Goal: Answer question/provide support: Share knowledge or assist other users

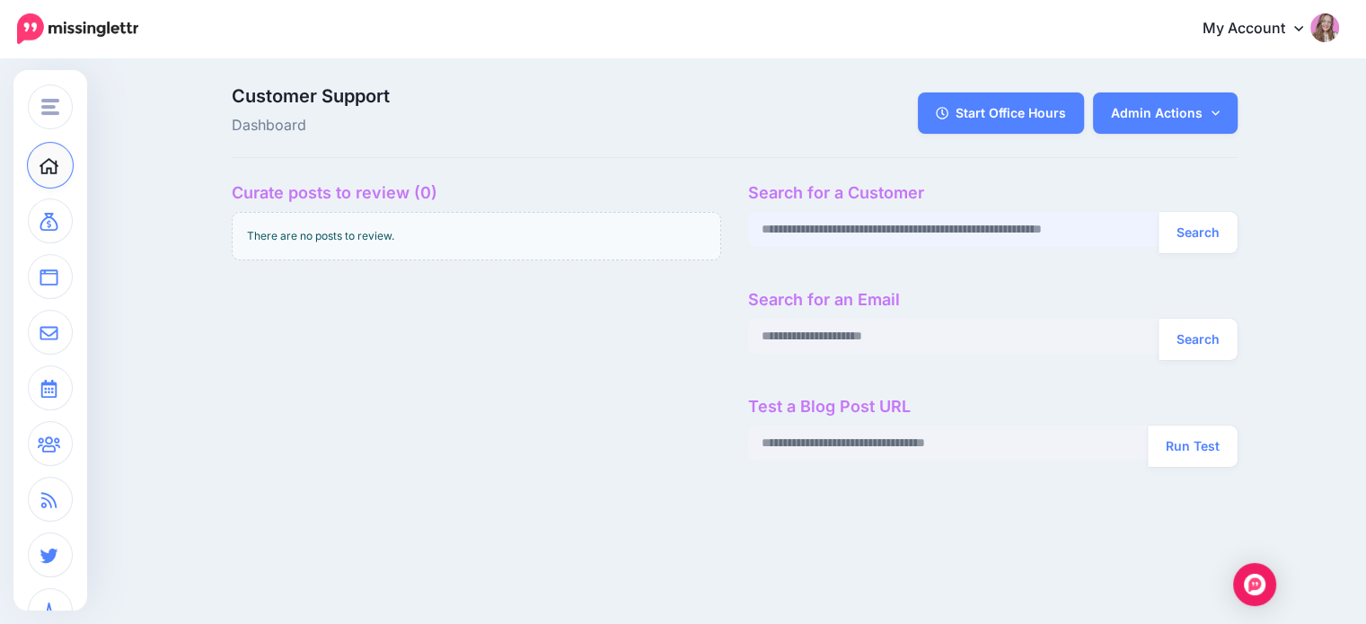
click at [944, 237] on input "text" at bounding box center [953, 229] width 411 height 35
paste input "**********"
type input "**********"
drag, startPoint x: 1202, startPoint y: 243, endPoint x: 1117, endPoint y: 189, distance: 100.2
click at [1202, 243] on button "Search" at bounding box center [1198, 232] width 79 height 41
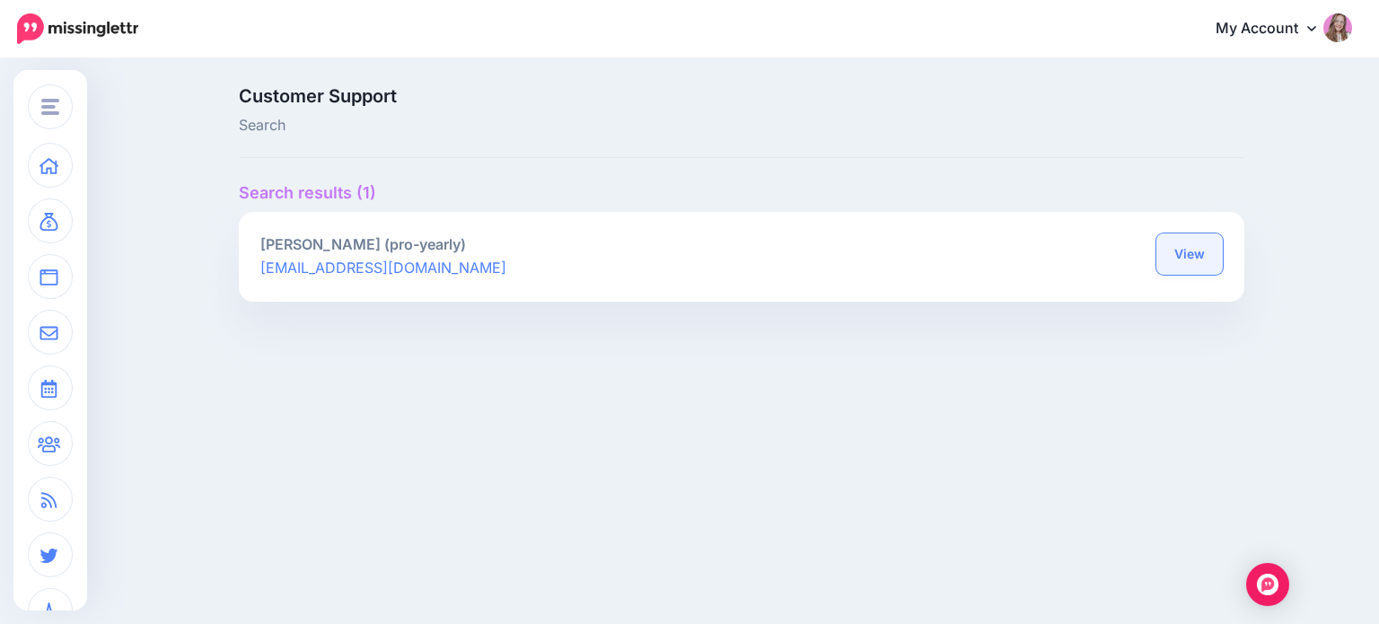
click at [1196, 257] on link "View" at bounding box center [1190, 254] width 66 height 41
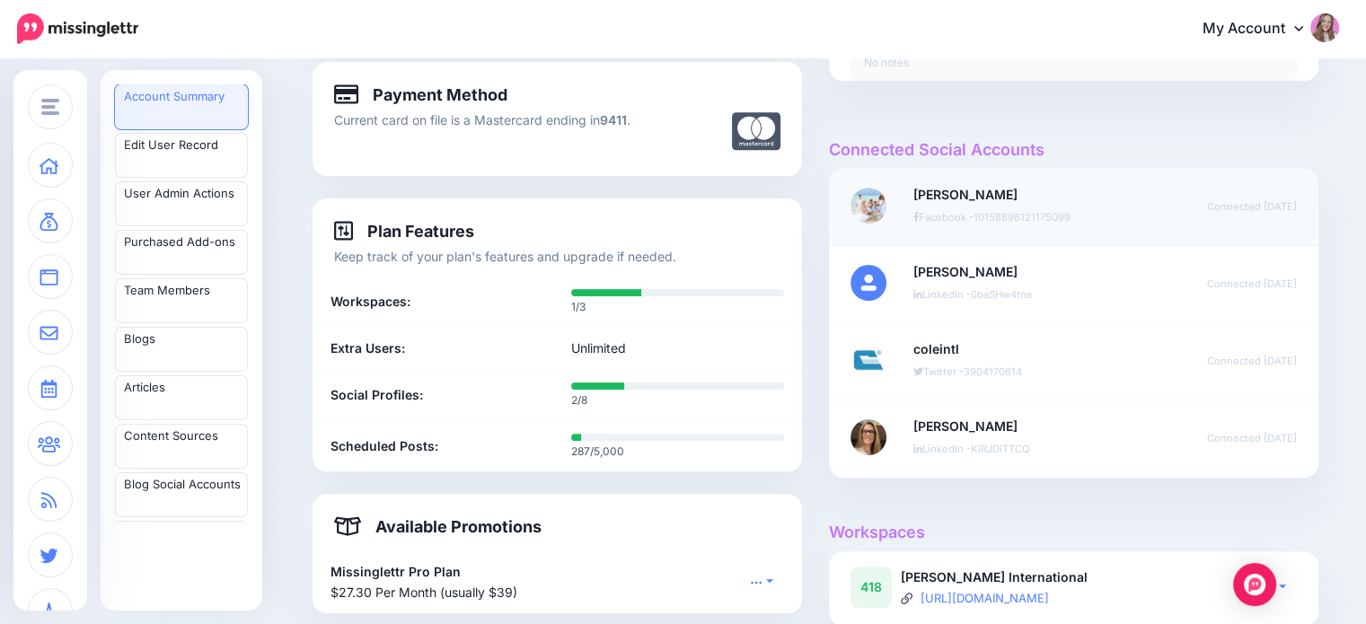
scroll to position [808, 0]
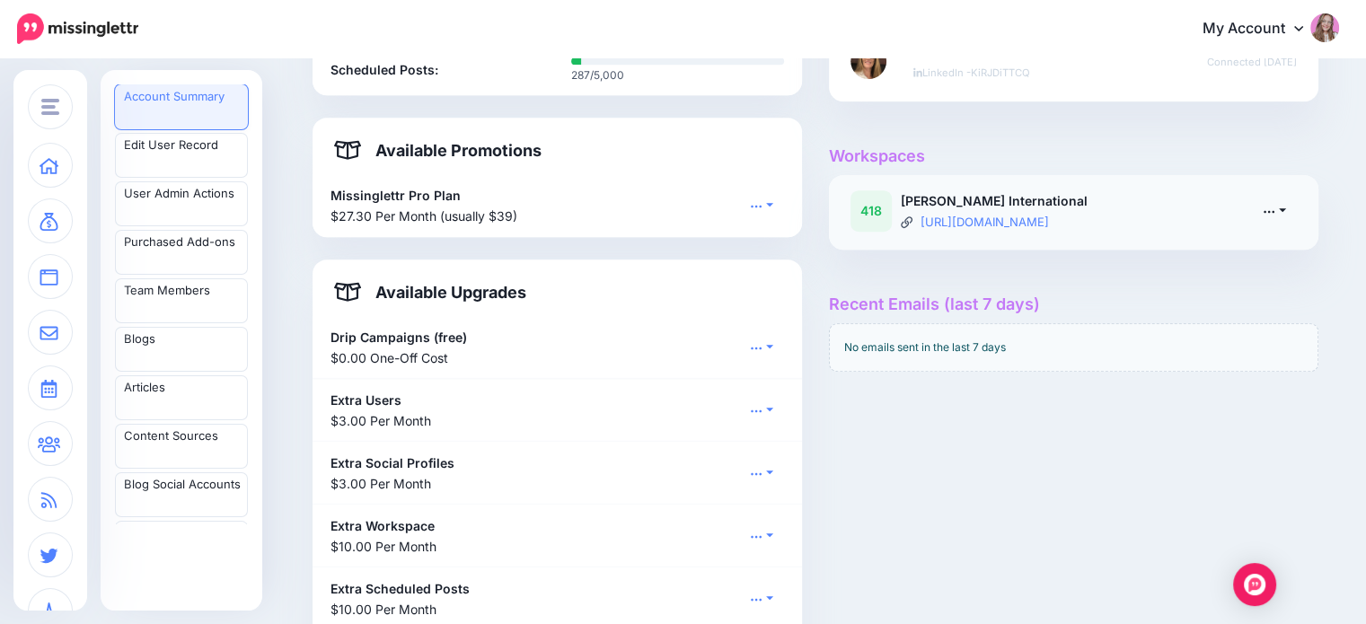
click at [1272, 218] on link at bounding box center [1274, 211] width 45 height 26
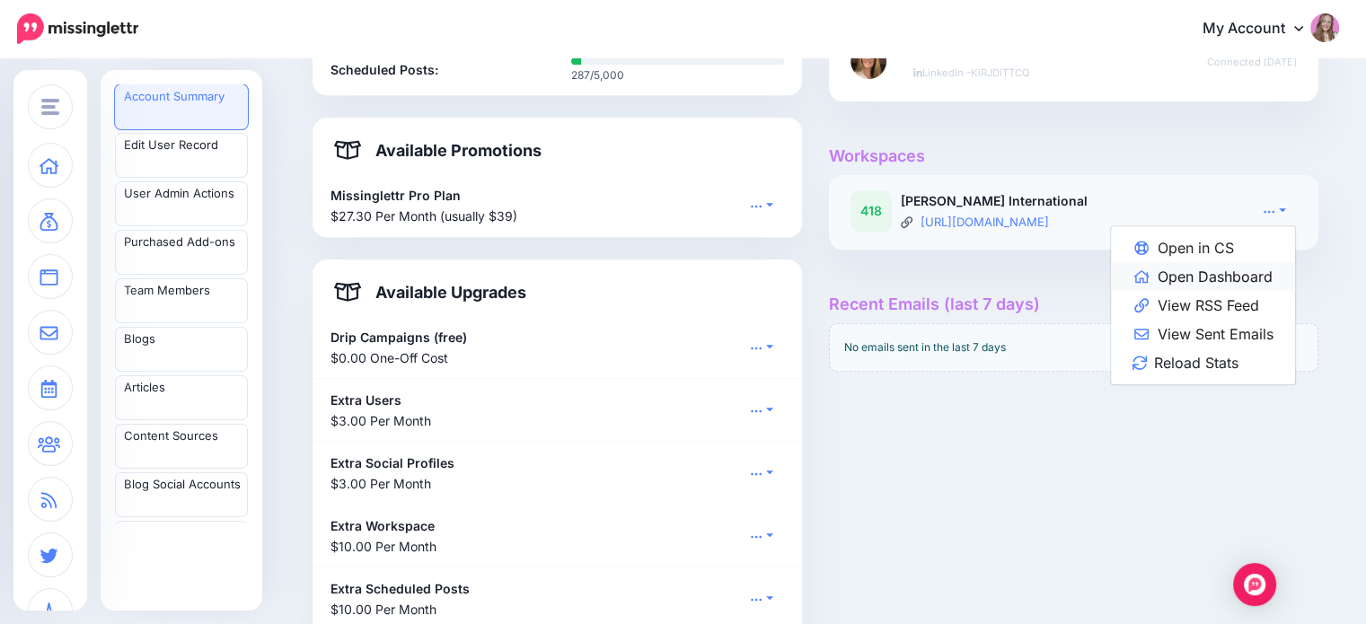
click at [1265, 276] on link "Open Dashboard" at bounding box center [1203, 276] width 184 height 29
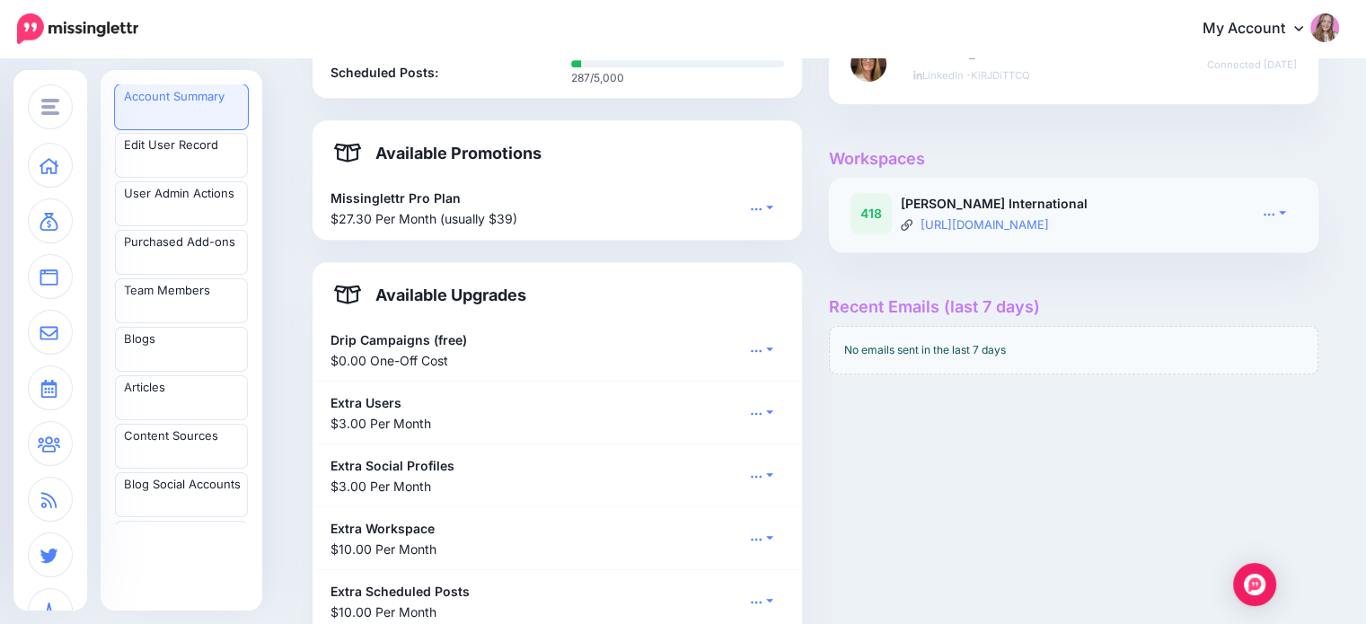
scroll to position [707, 0]
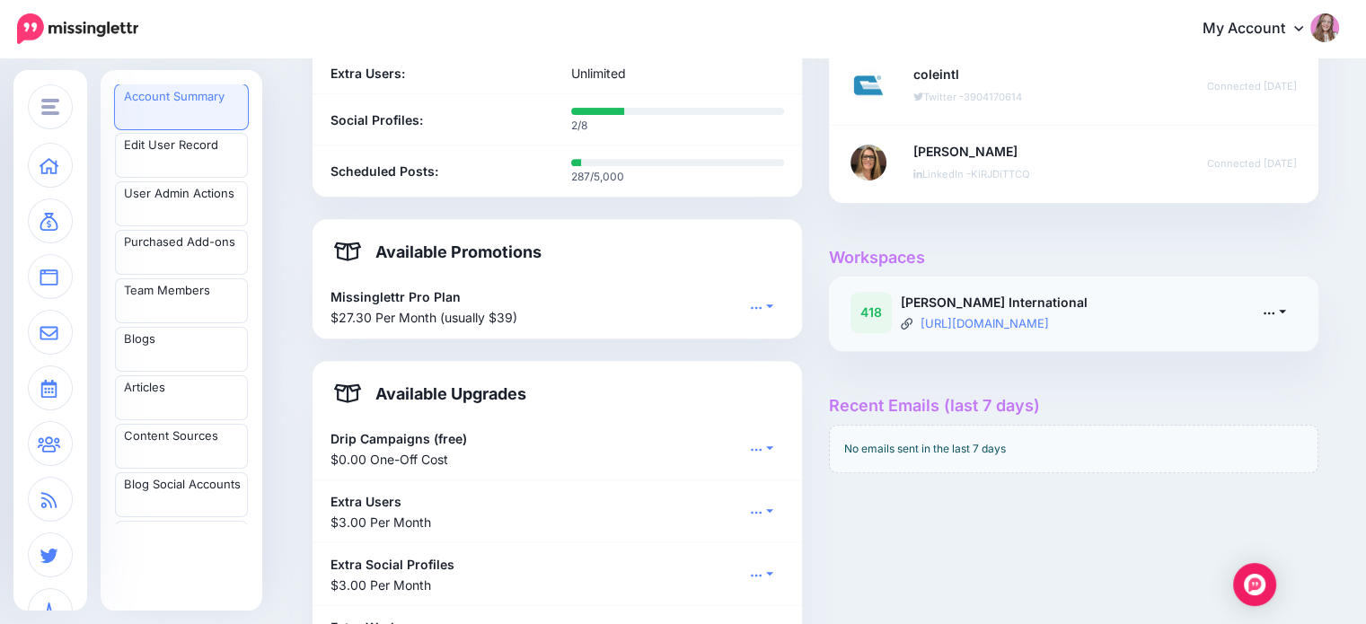
click at [1275, 315] on icon at bounding box center [1269, 312] width 13 height 13
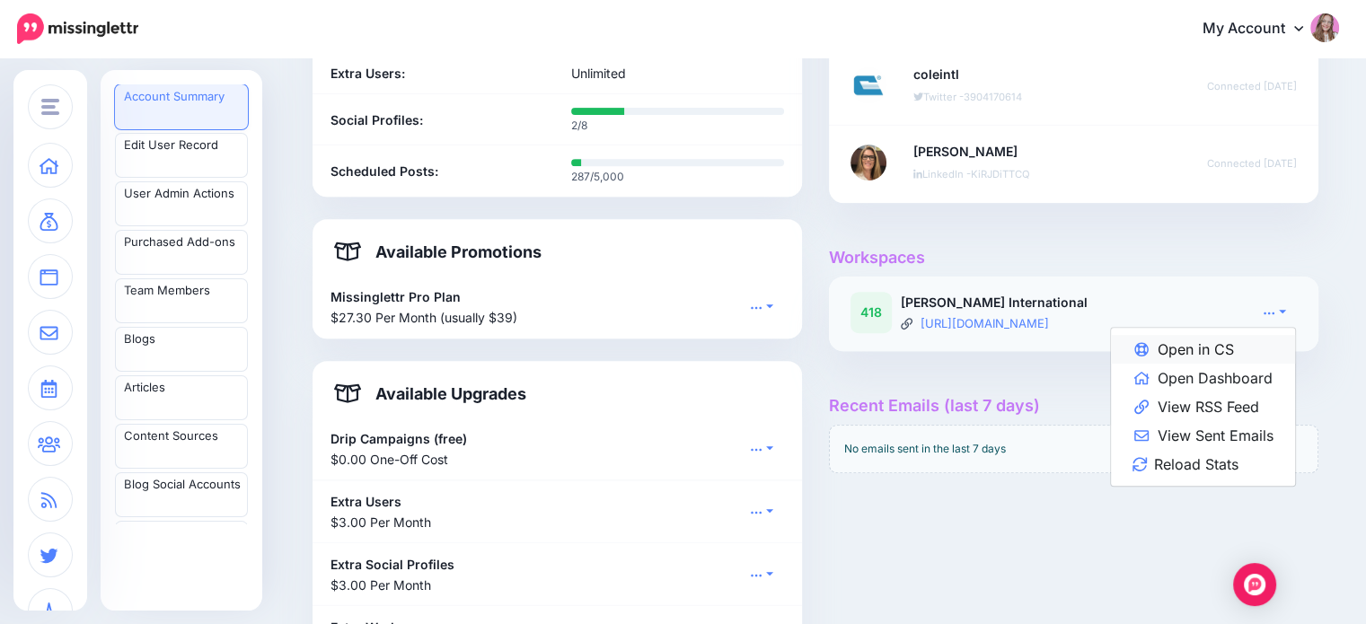
click at [1247, 342] on link "Open in CS" at bounding box center [1203, 349] width 184 height 29
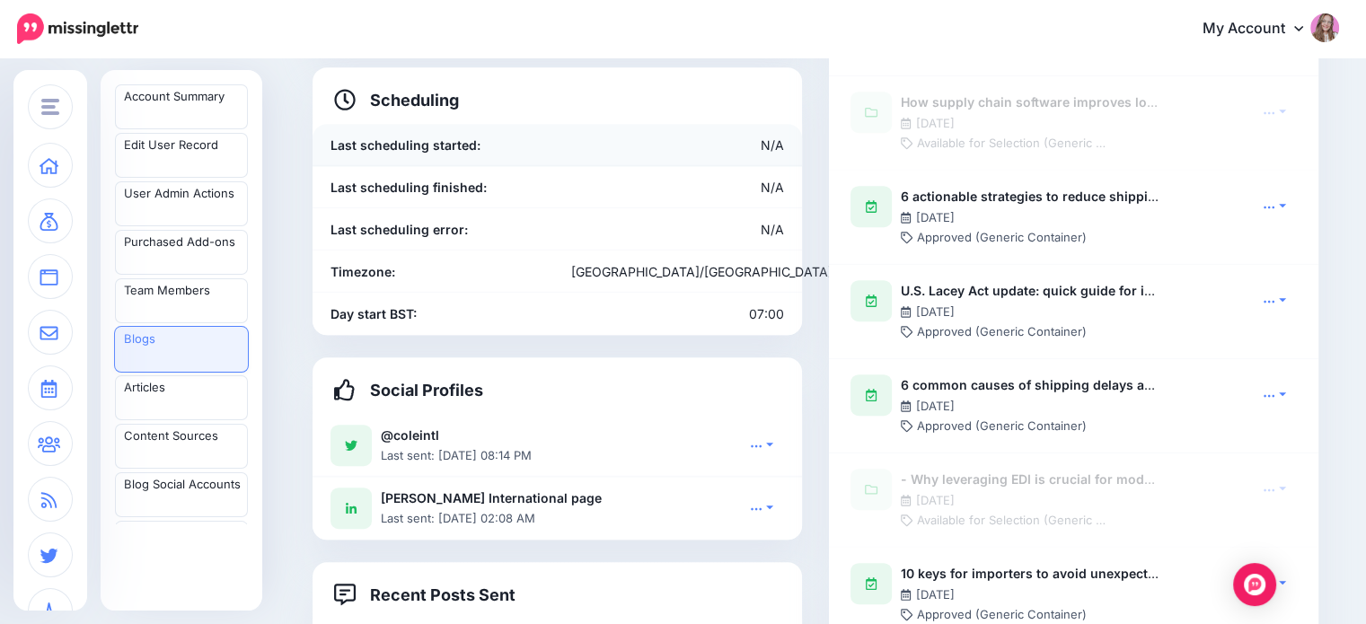
scroll to position [1168, 0]
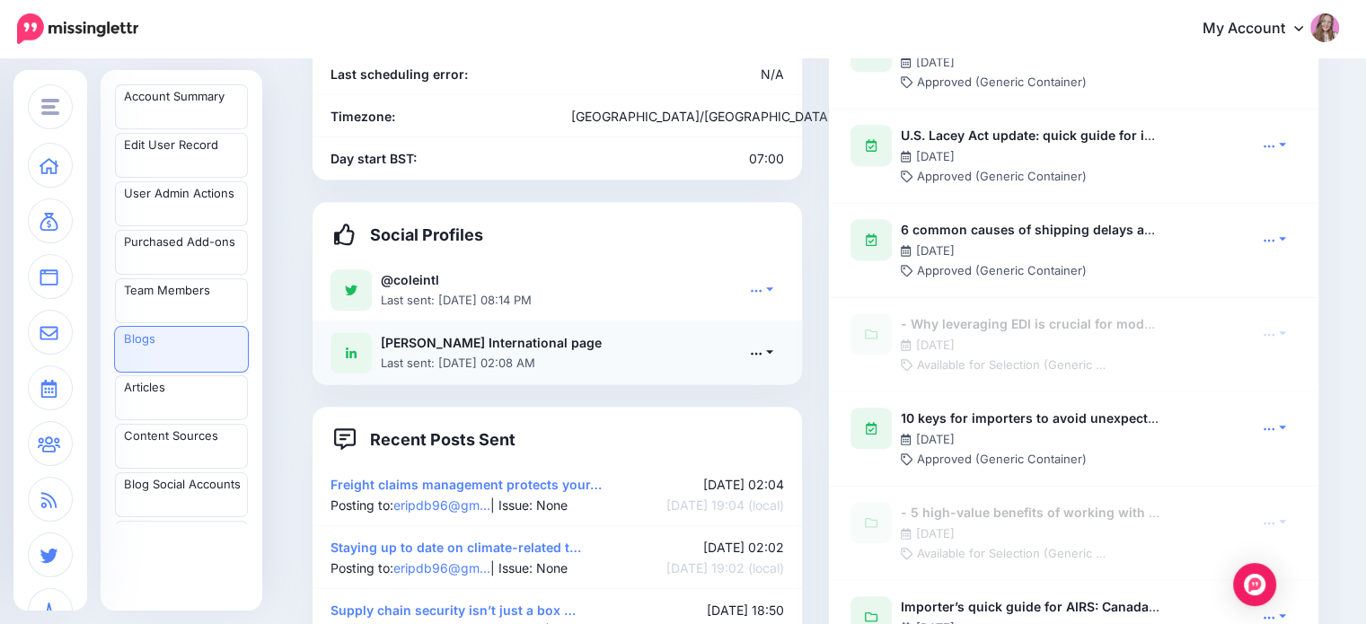
click at [780, 339] on link at bounding box center [761, 352] width 45 height 26
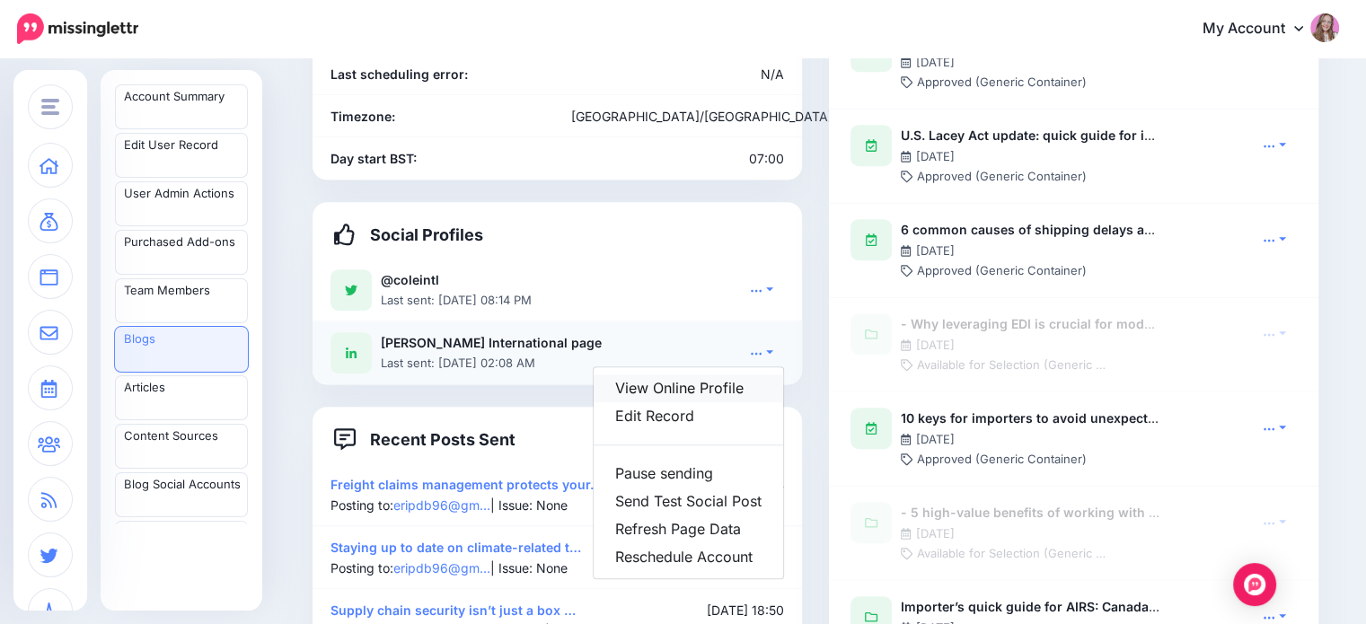
click at [732, 375] on link "View Online Profile" at bounding box center [688, 389] width 189 height 28
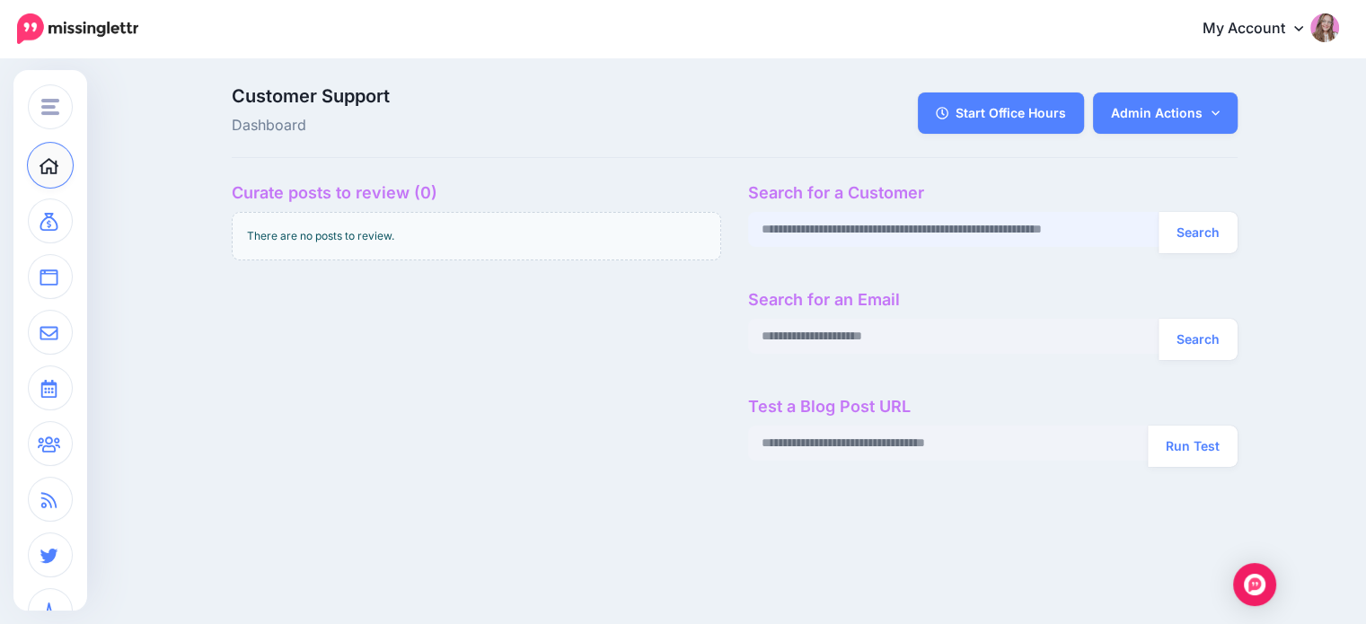
click at [886, 233] on input "text" at bounding box center [953, 229] width 411 height 35
paste input "**********"
type input "**********"
click at [1208, 216] on button "Search" at bounding box center [1198, 232] width 79 height 41
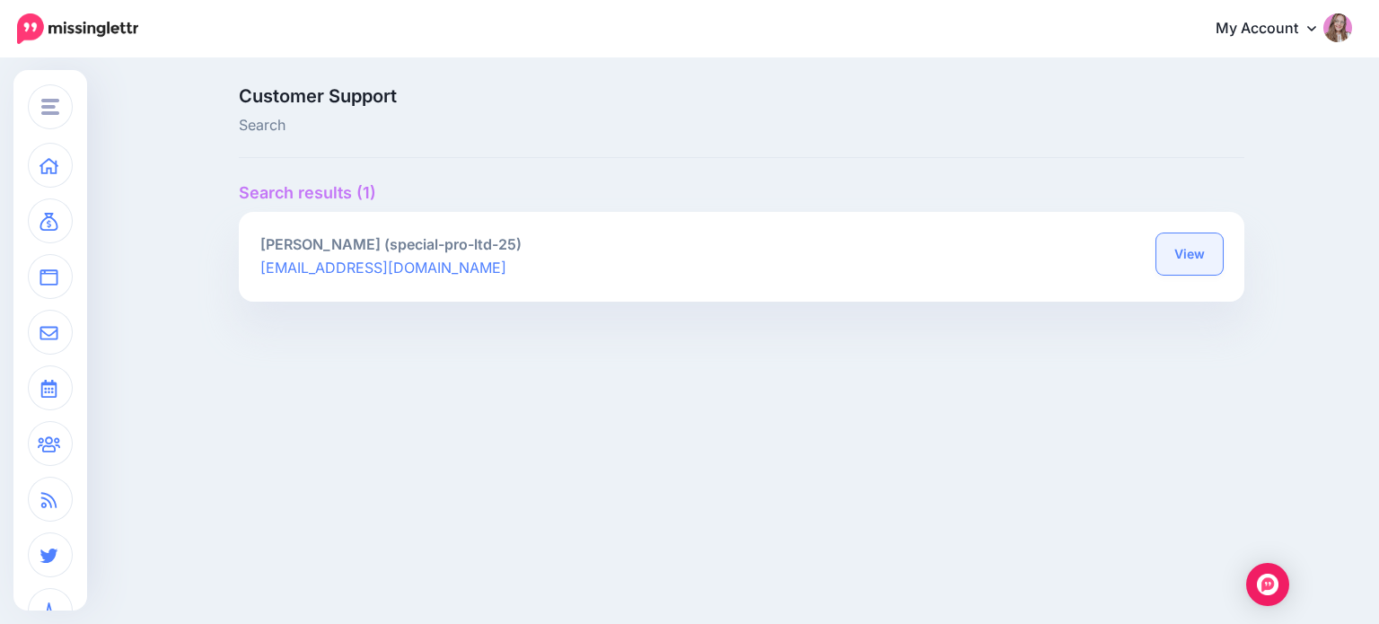
click at [1207, 251] on link "View" at bounding box center [1190, 254] width 66 height 41
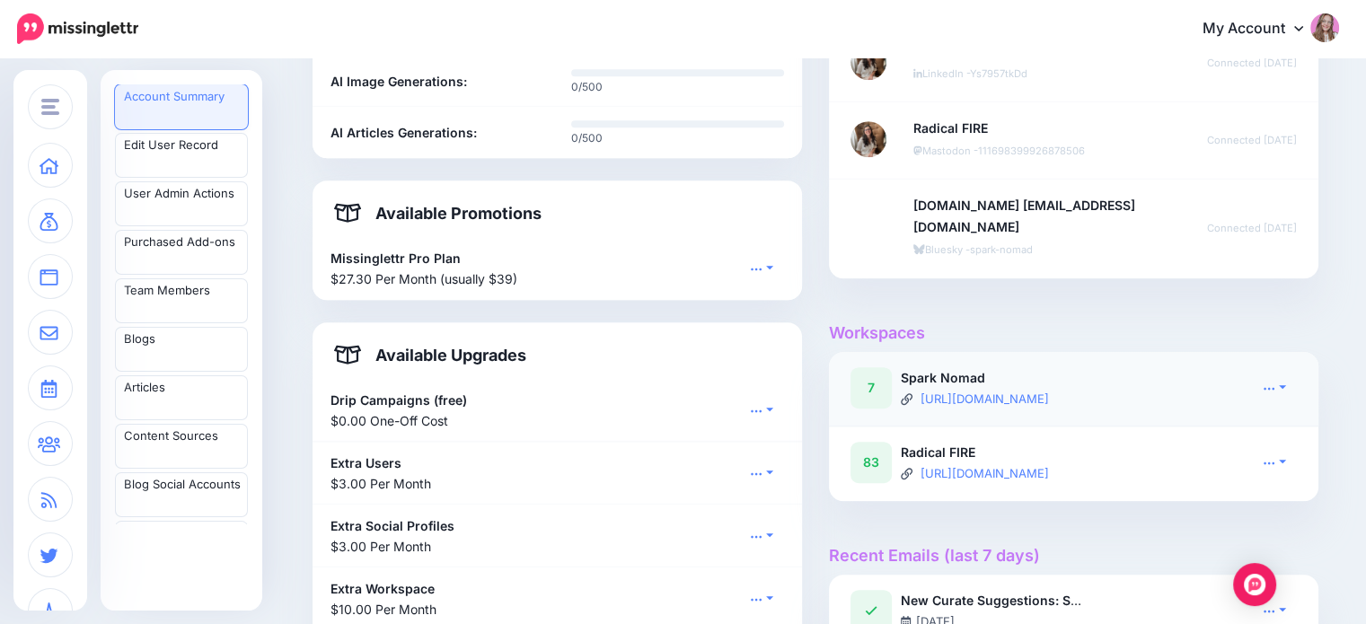
scroll to position [988, 0]
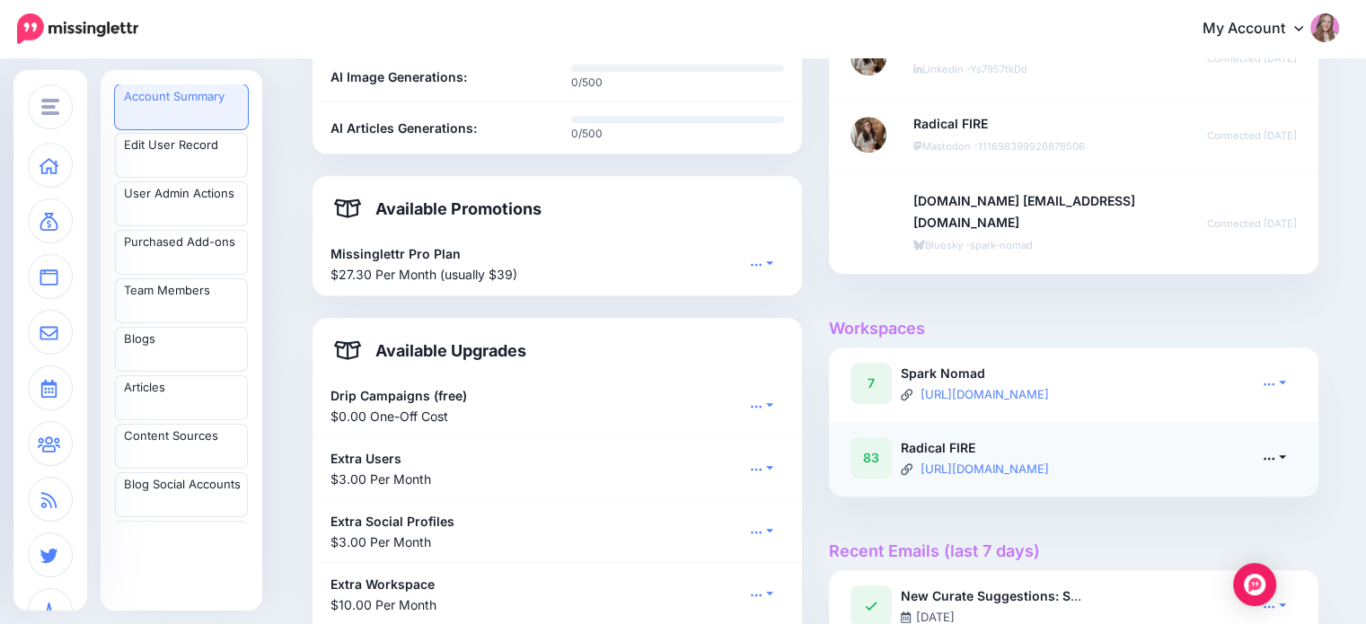
click at [1287, 461] on link at bounding box center [1274, 458] width 45 height 26
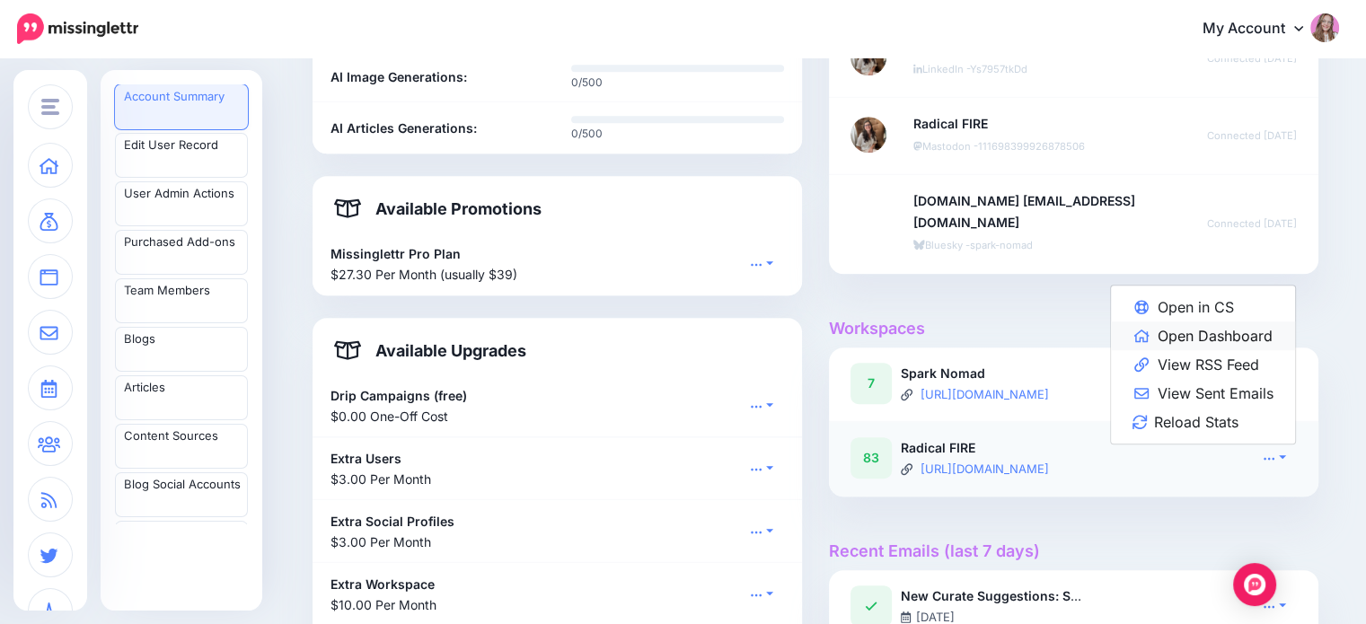
click at [1245, 341] on link "Open Dashboard" at bounding box center [1203, 336] width 184 height 29
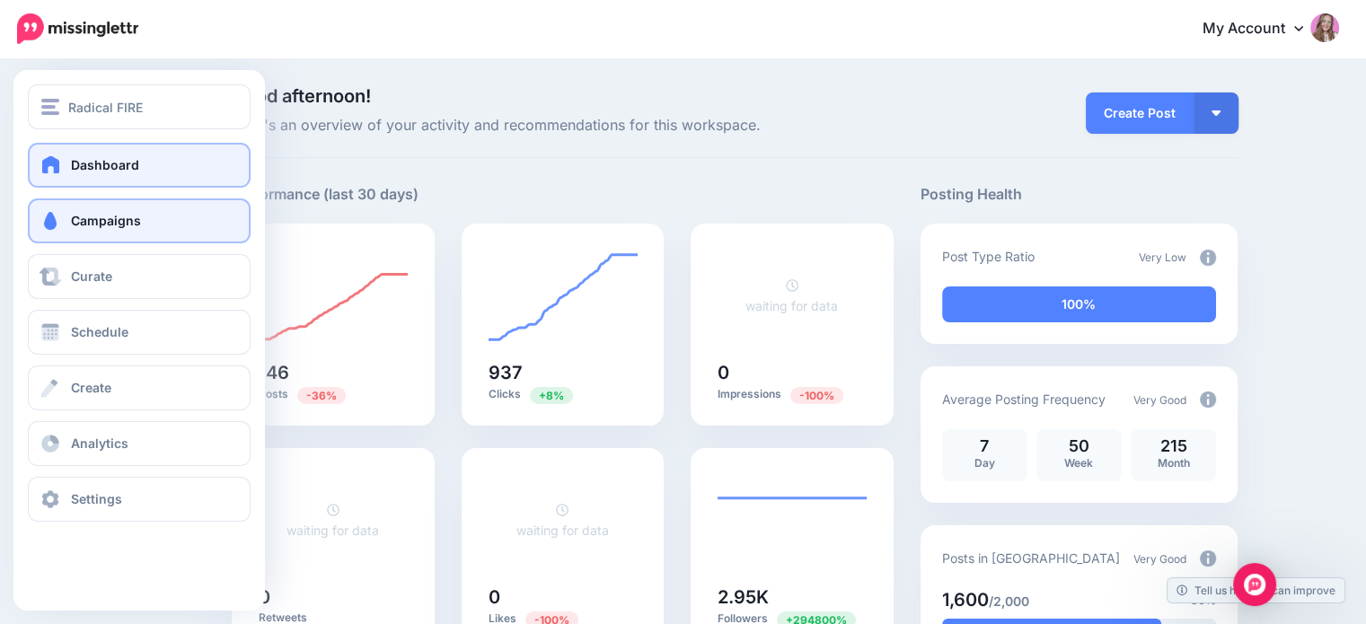
click at [123, 211] on link "Campaigns" at bounding box center [139, 220] width 223 height 45
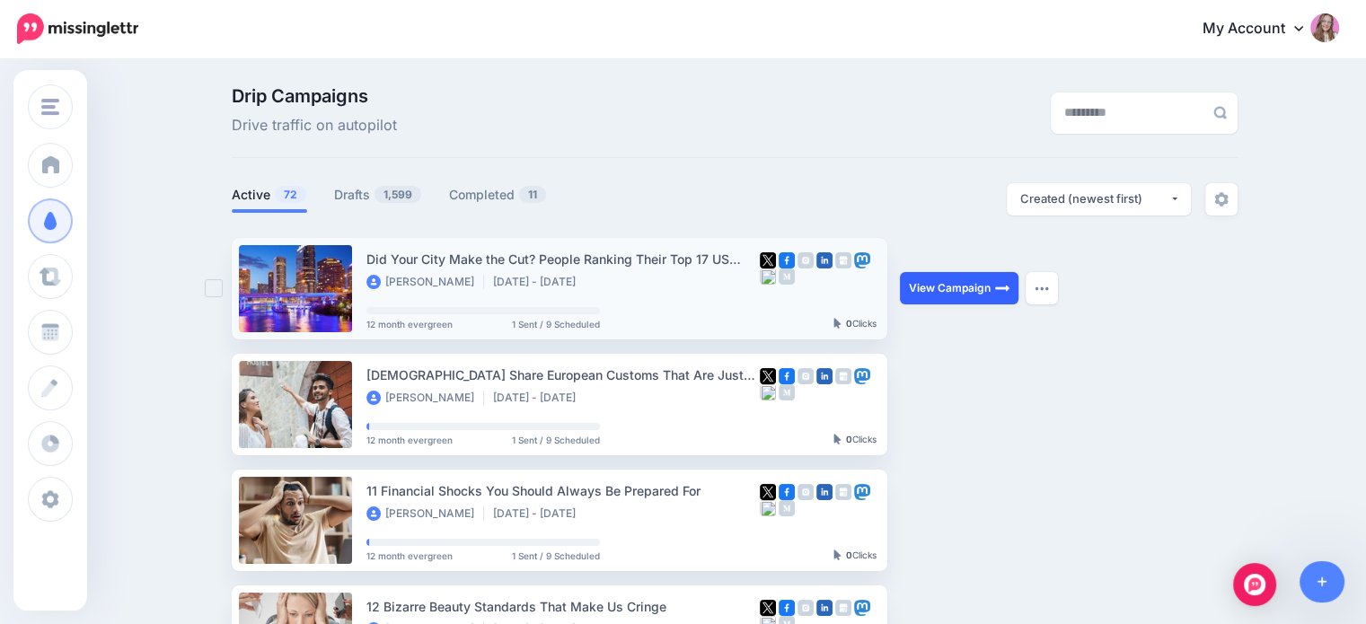
click at [933, 290] on link "View Campaign" at bounding box center [959, 288] width 119 height 32
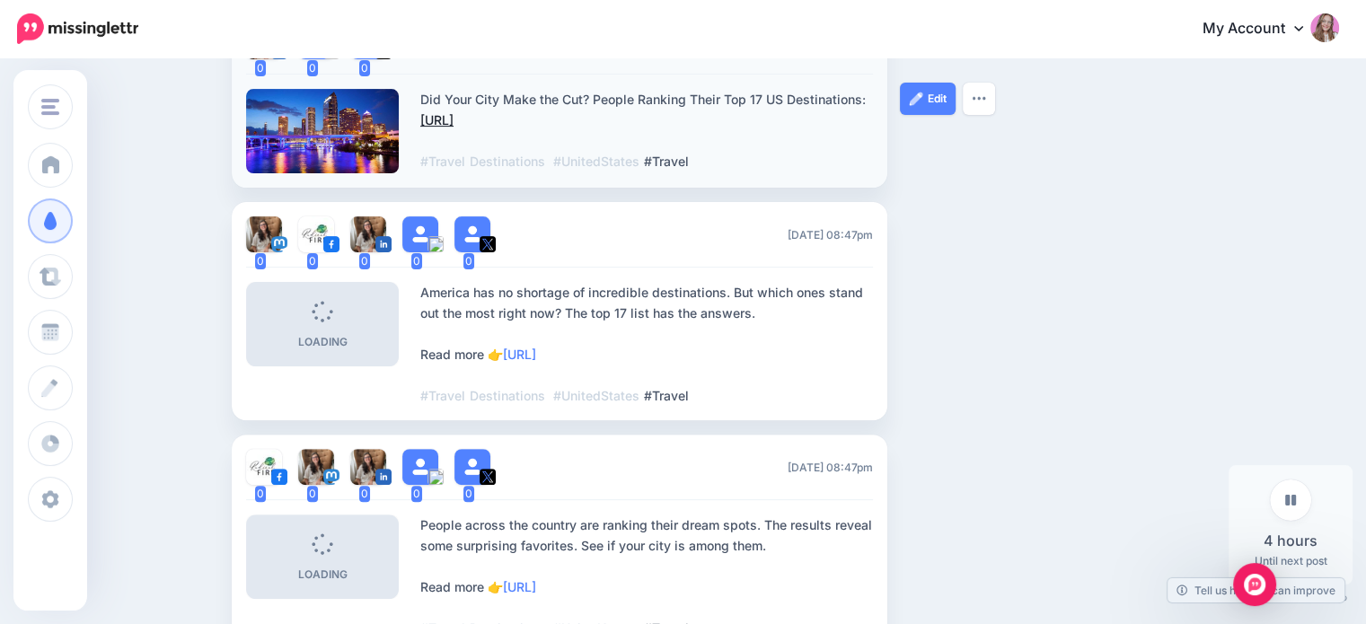
scroll to position [384, 0]
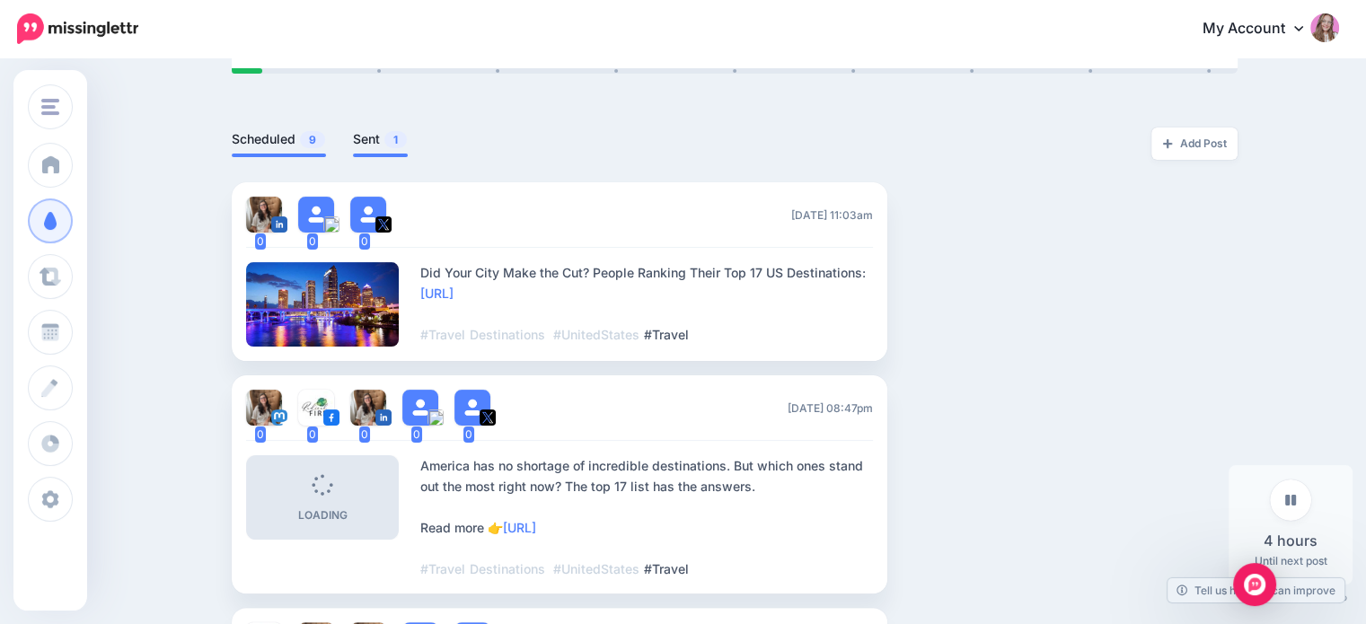
click at [395, 135] on span "1" at bounding box center [395, 139] width 22 height 17
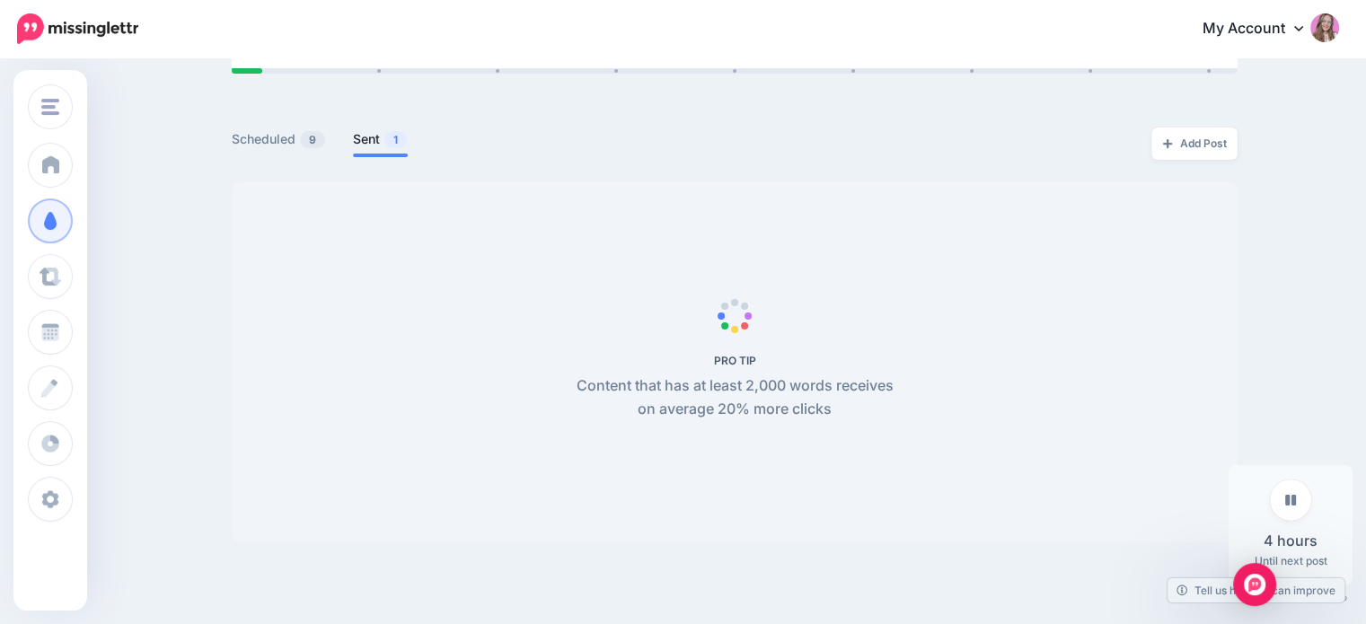
scroll to position [301, 0]
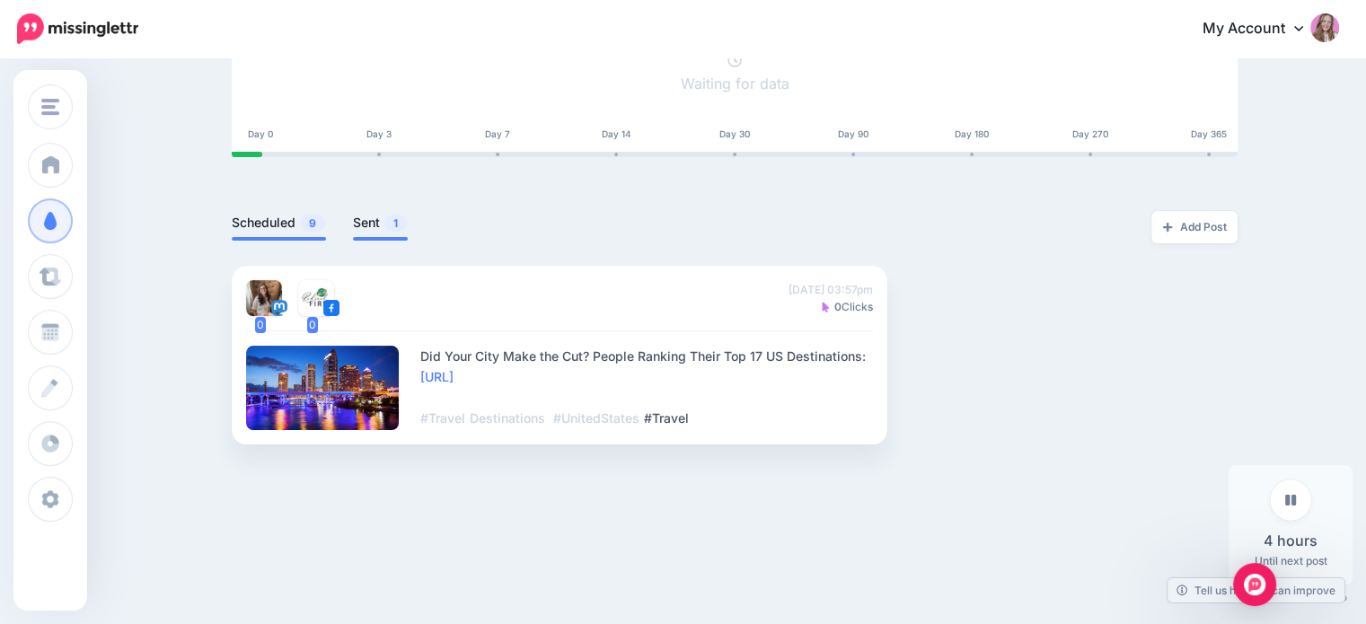
click at [298, 218] on link "Scheduled 9" at bounding box center [279, 223] width 94 height 22
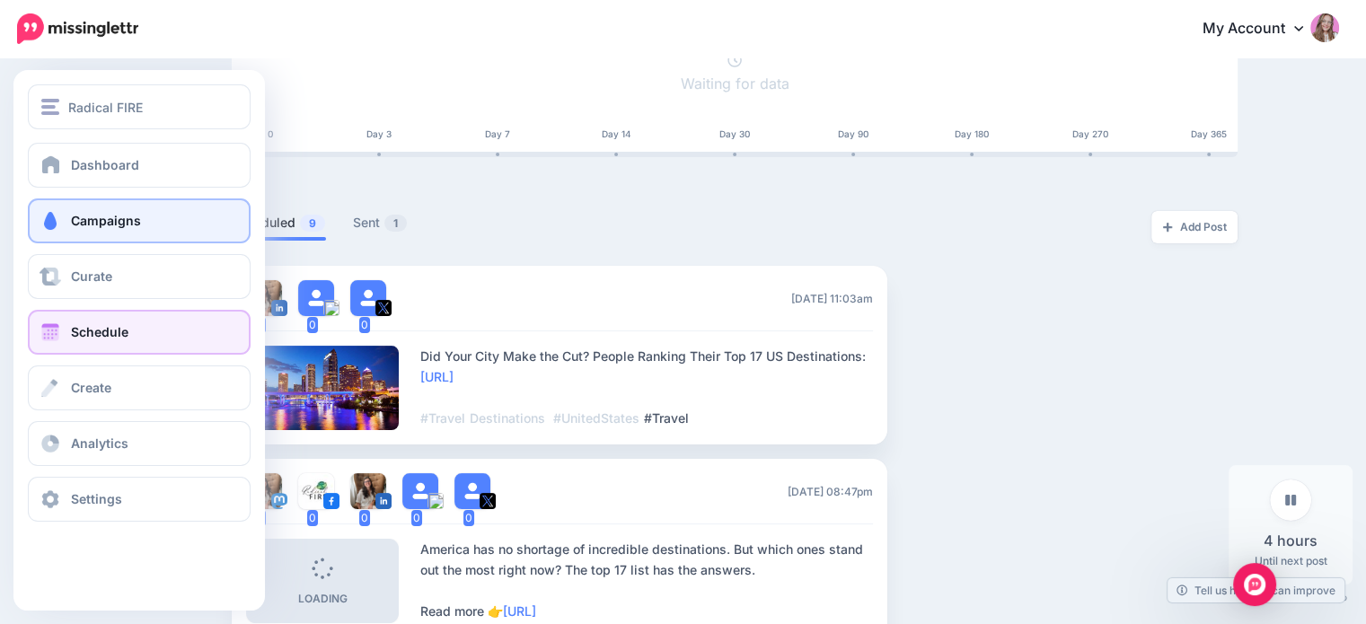
click at [57, 330] on span at bounding box center [50, 332] width 23 height 18
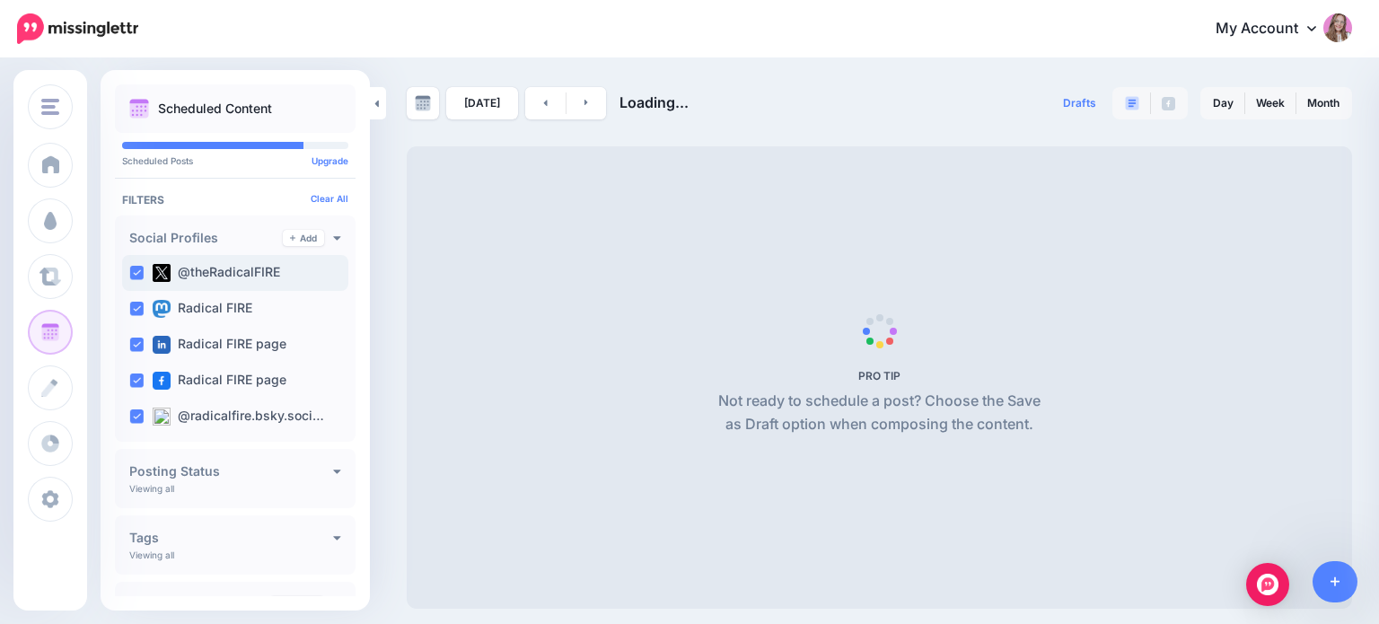
click at [131, 279] on div "@theRadicalFIRE" at bounding box center [235, 273] width 226 height 36
click at [133, 336] on div "Radical FIRE page" at bounding box center [235, 345] width 226 height 36
click at [136, 373] on div "Radical FIRE page" at bounding box center [235, 381] width 226 height 36
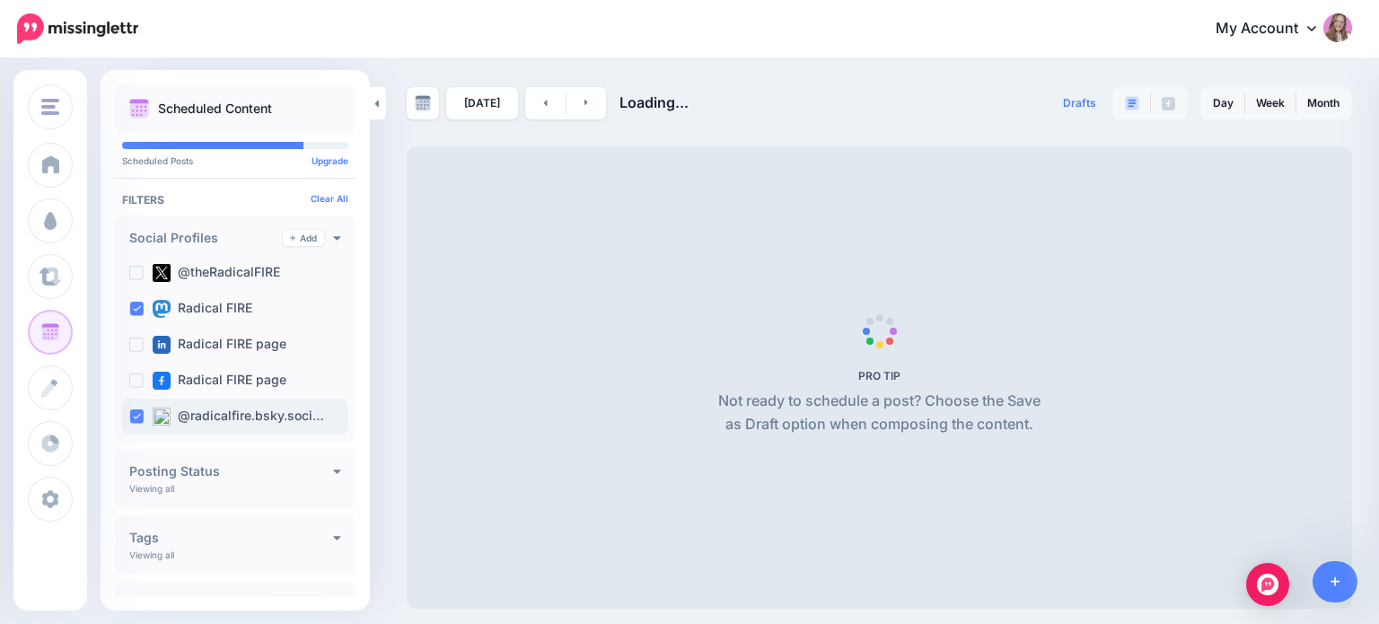
click at [137, 414] on ins at bounding box center [136, 417] width 14 height 14
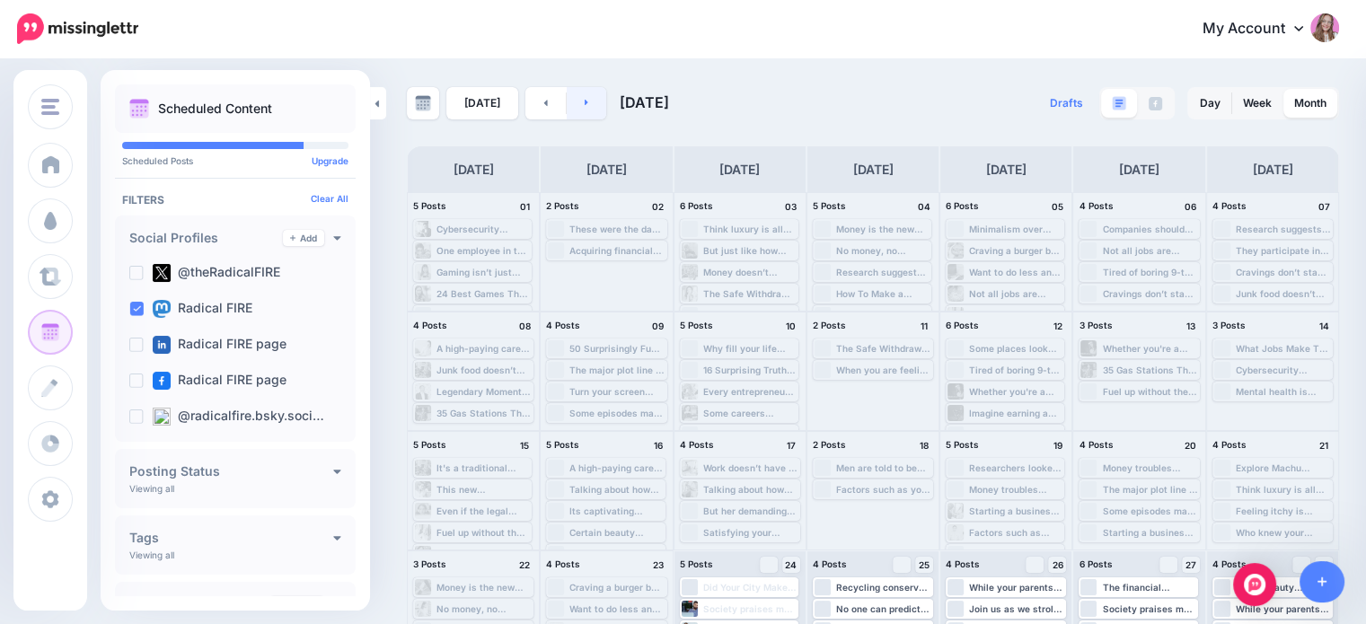
click at [575, 110] on link at bounding box center [587, 103] width 40 height 32
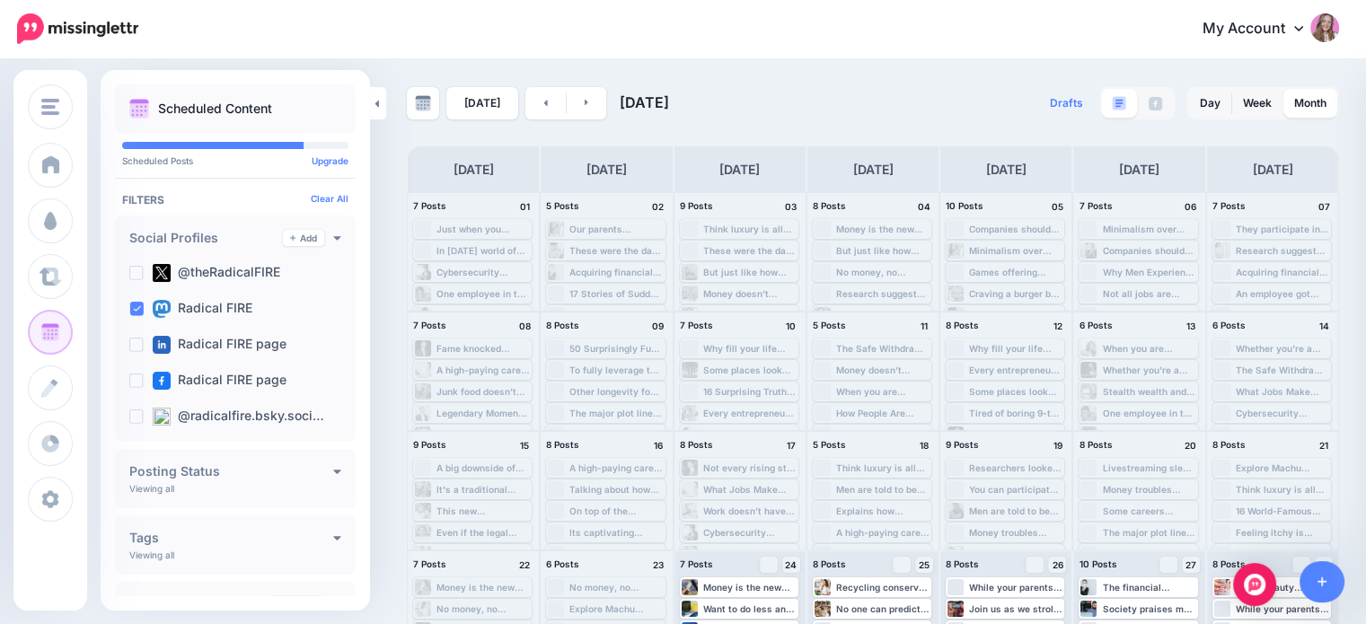
click at [875, 73] on div "Today September 2025 Drafts 0 Day Week Month" at bounding box center [683, 424] width 1366 height 729
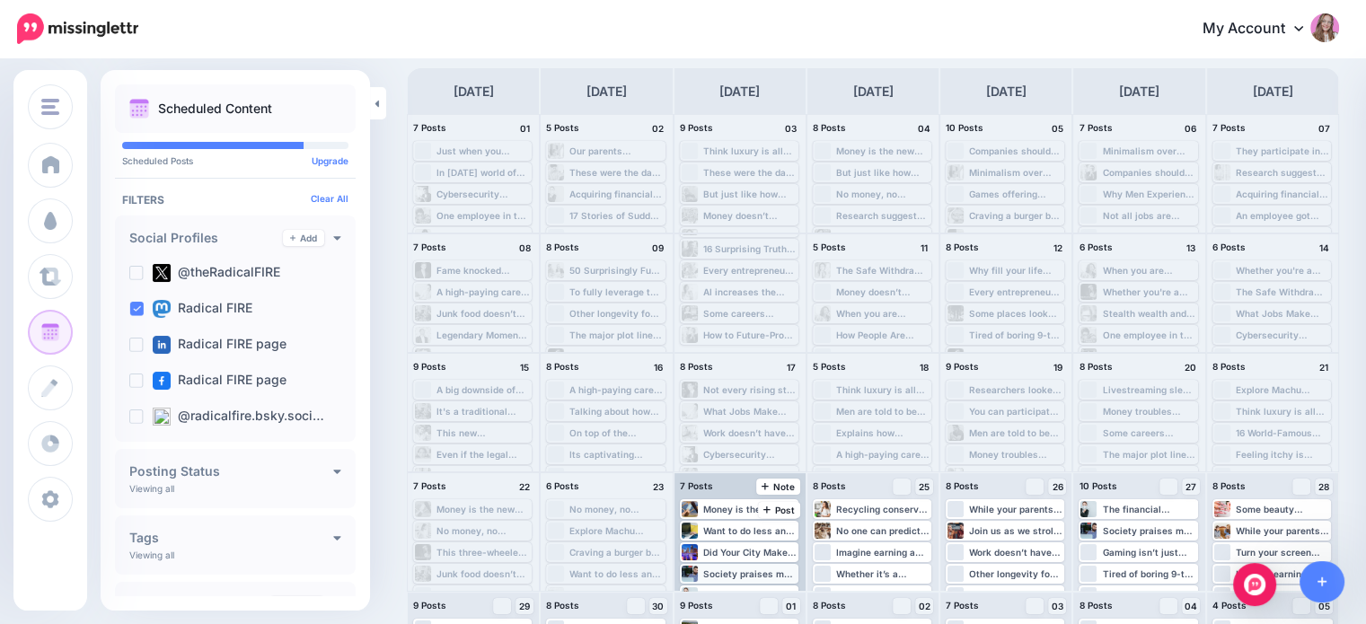
scroll to position [165, 0]
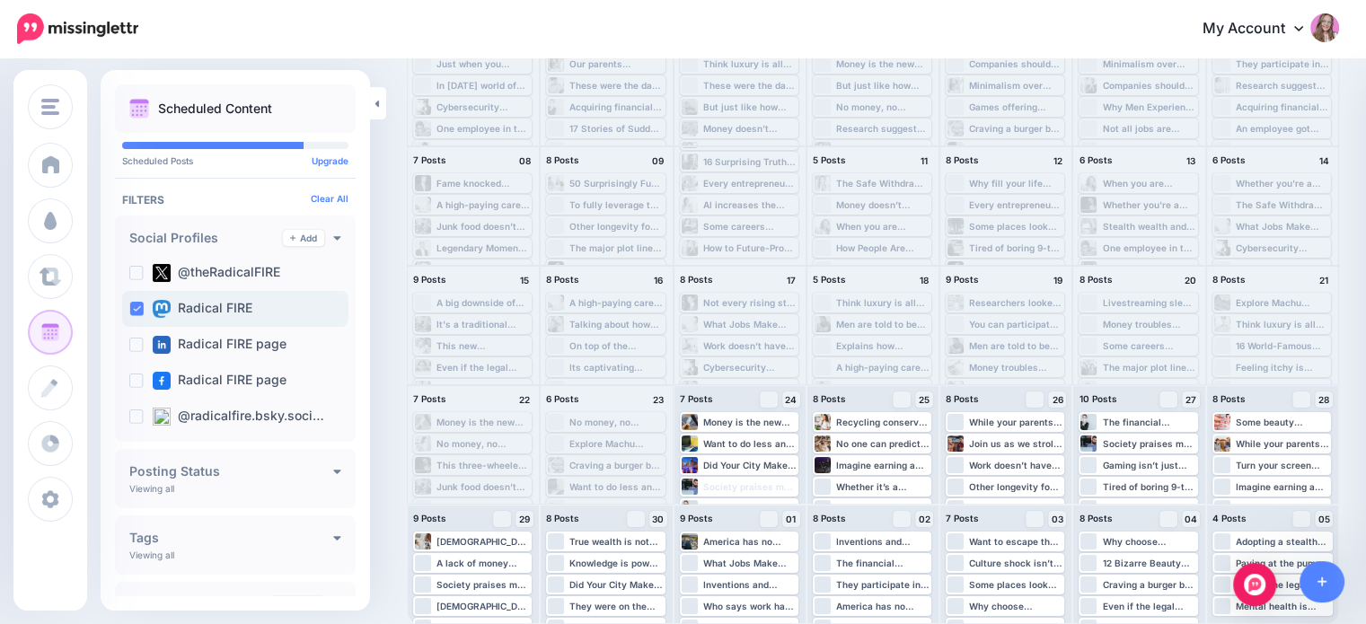
click at [134, 313] on ins at bounding box center [136, 309] width 14 height 14
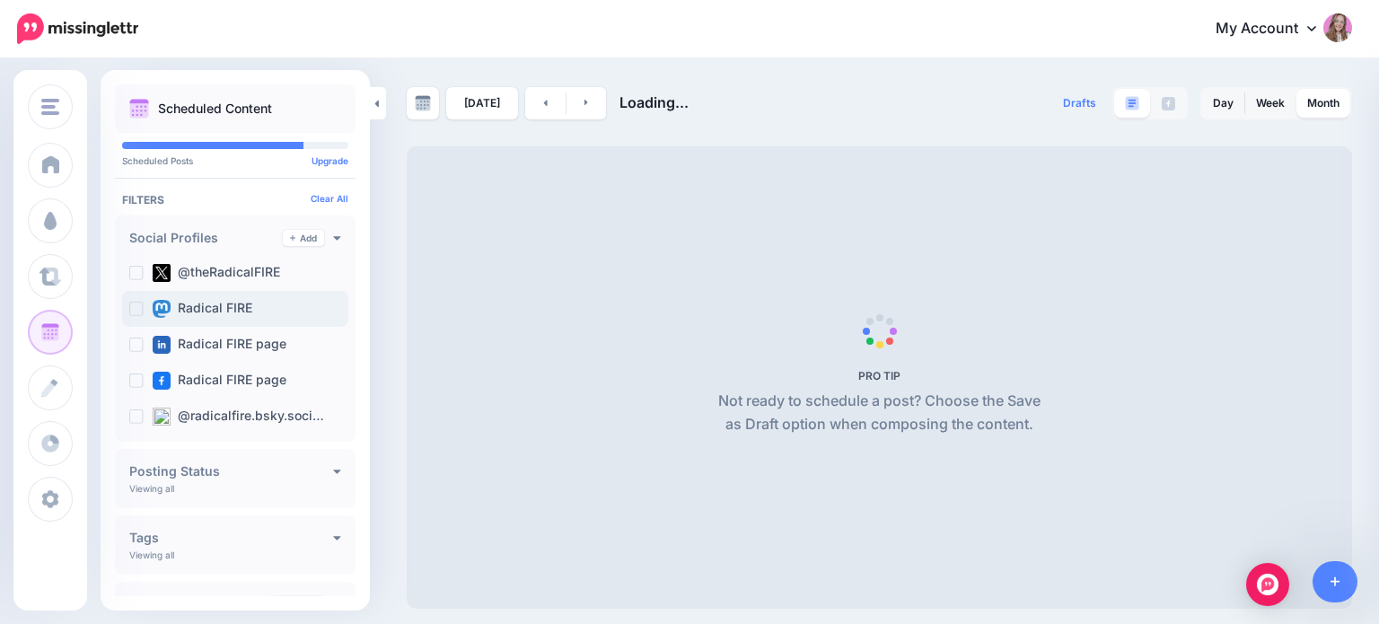
click at [134, 313] on ins at bounding box center [136, 309] width 14 height 14
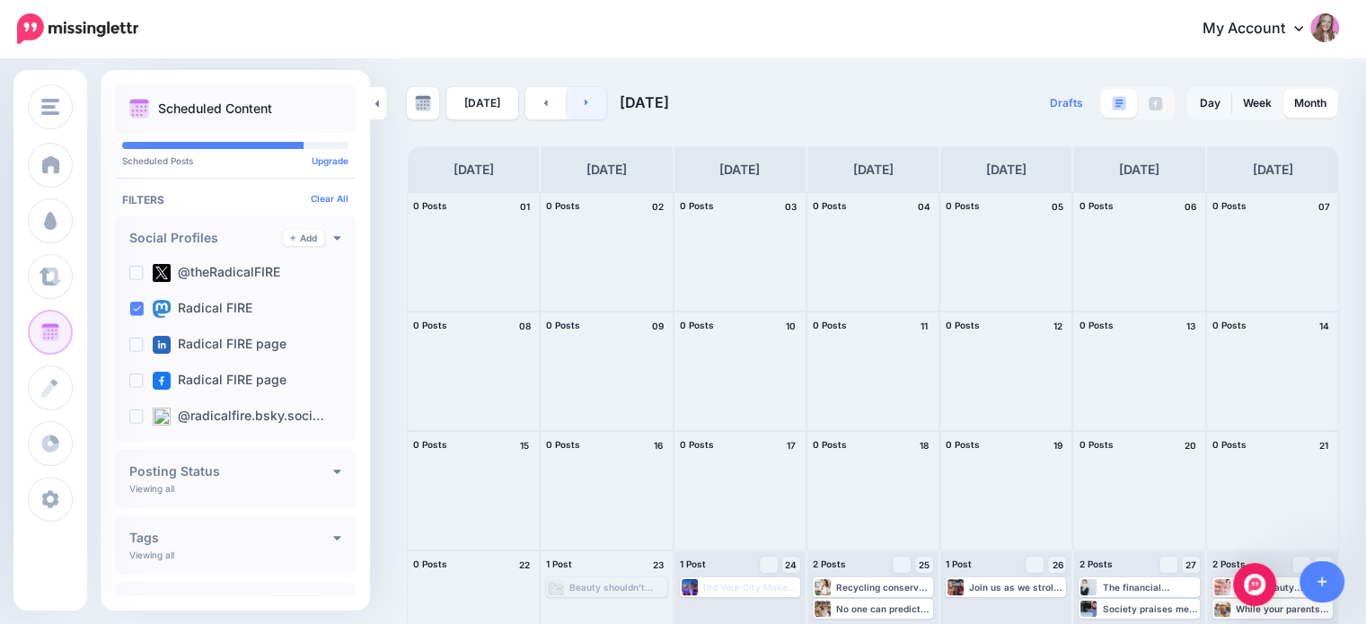
click at [588, 97] on link at bounding box center [587, 103] width 40 height 32
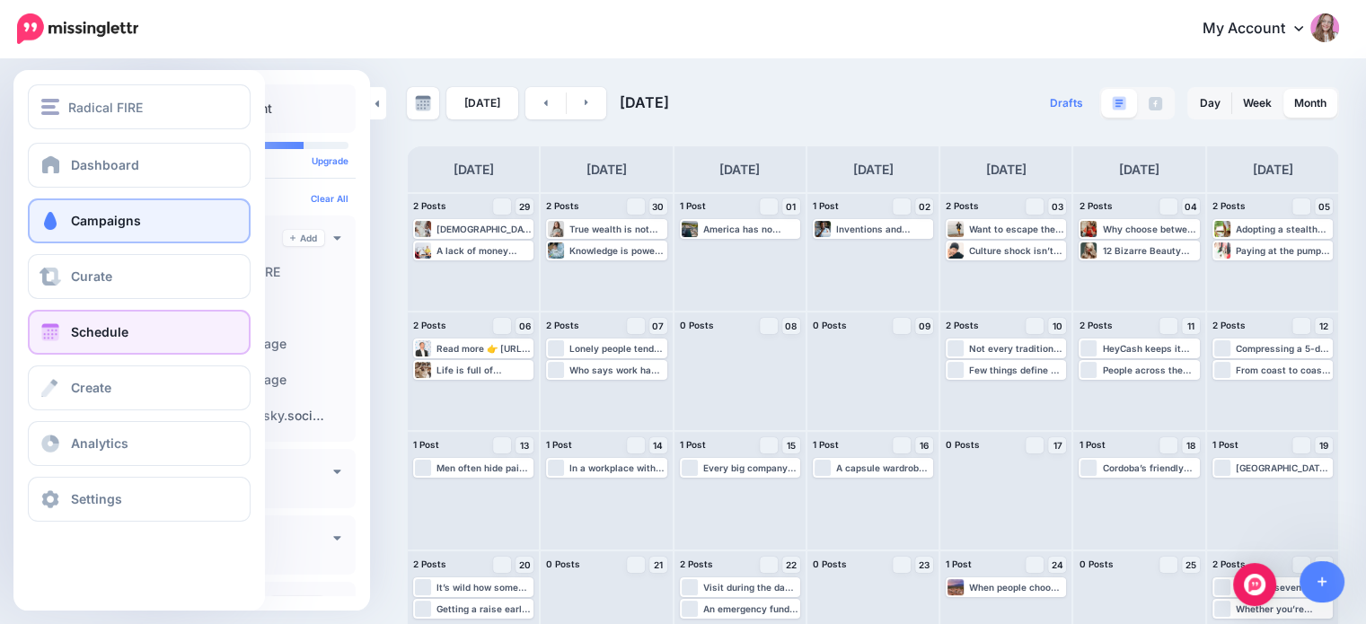
click at [119, 219] on span "Campaigns" at bounding box center [106, 220] width 70 height 15
